Goal: Task Accomplishment & Management: Manage account settings

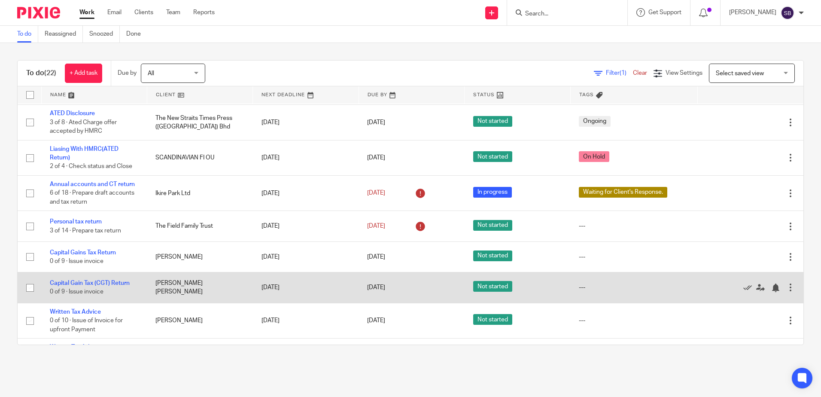
scroll to position [86, 0]
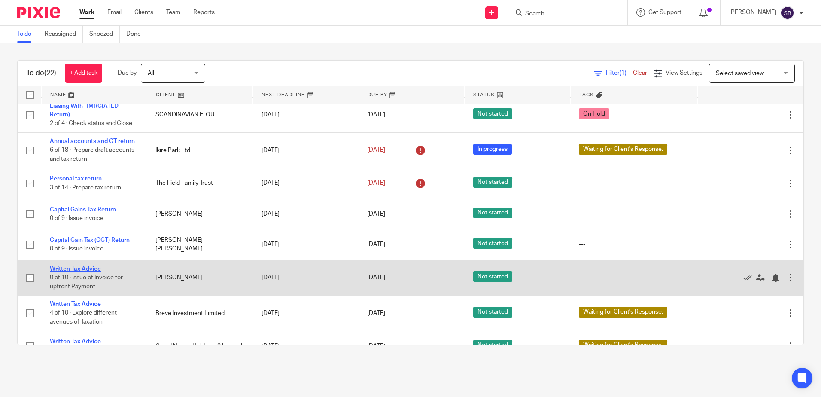
click at [86, 267] on link "Written Tax Advice" at bounding box center [75, 269] width 51 height 6
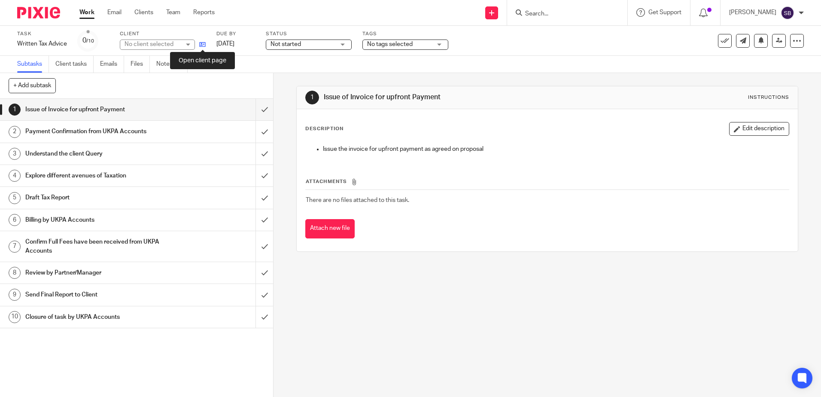
click at [201, 46] on icon at bounding box center [202, 44] width 6 height 6
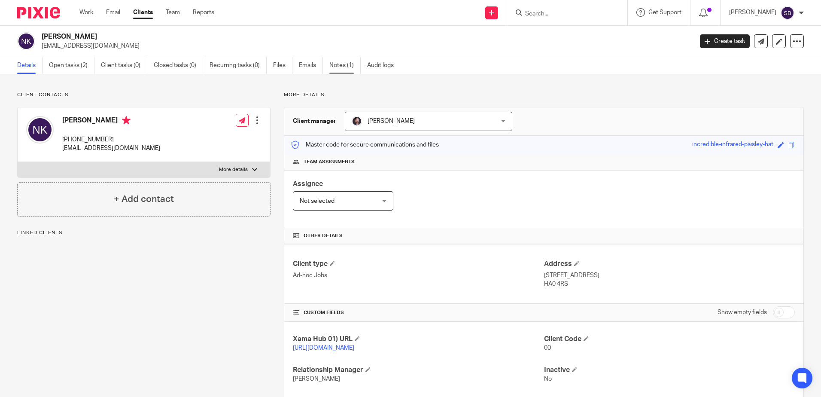
click at [349, 66] on link "Notes (1)" at bounding box center [344, 65] width 31 height 17
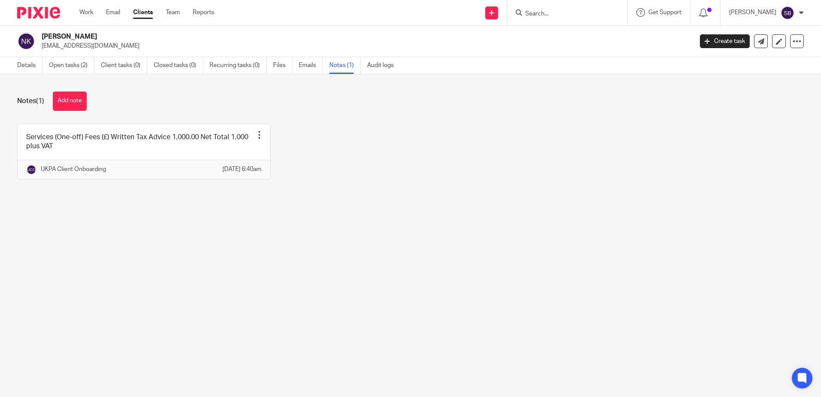
click at [365, 183] on div "Services (One-off) Fees (£) Written Tax Advice 1,000.00 Net Total 1,000 plus VA…" at bounding box center [404, 158] width 800 height 69
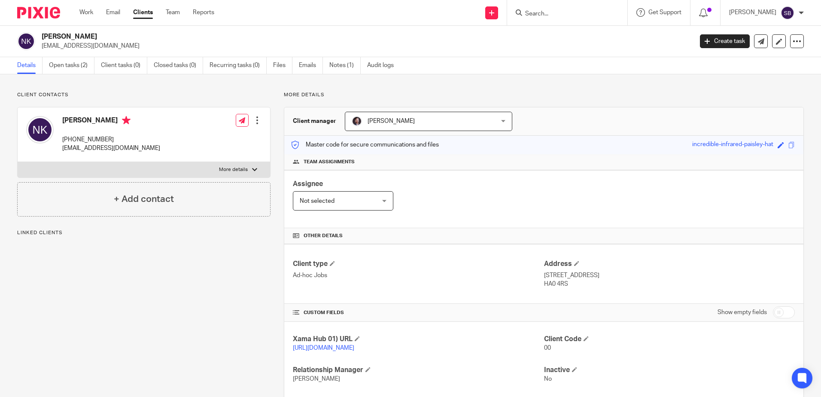
drag, startPoint x: 38, startPoint y: 13, endPoint x: 74, endPoint y: 0, distance: 38.7
click at [38, 13] on img at bounding box center [38, 13] width 43 height 12
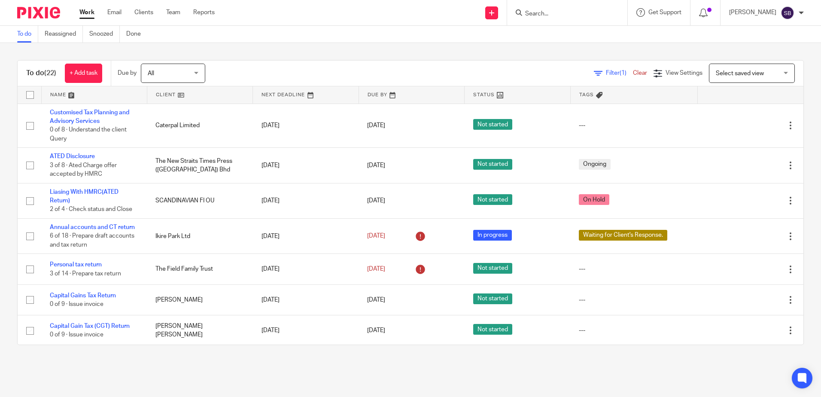
scroll to position [129, 0]
